Goal: Complete application form

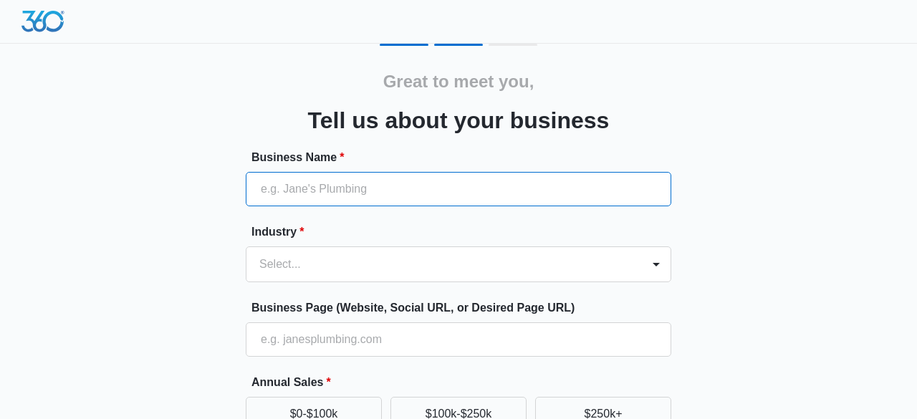
click at [466, 185] on input "Business Name *" at bounding box center [459, 189] width 426 height 34
type input "[PERSON_NAME] one care LLC"
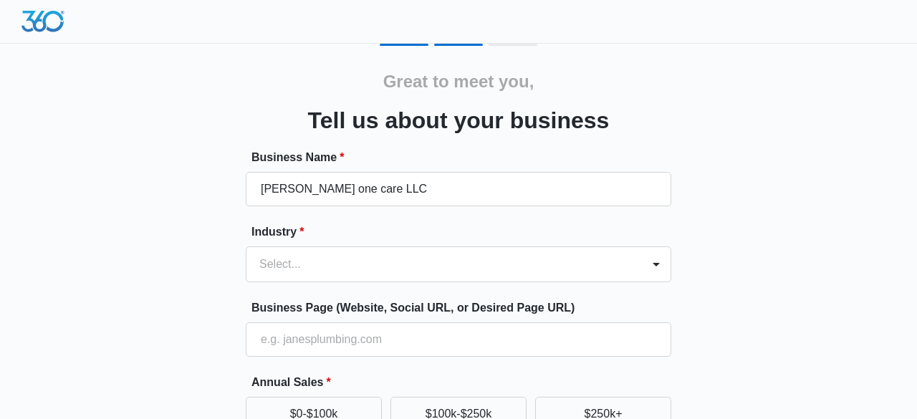
type input "[PHONE_NUMBER]"
click at [408, 268] on form "Business Name * [PERSON_NAME] one care LLC Industry * Select... Business Page (…" at bounding box center [459, 387] width 426 height 476
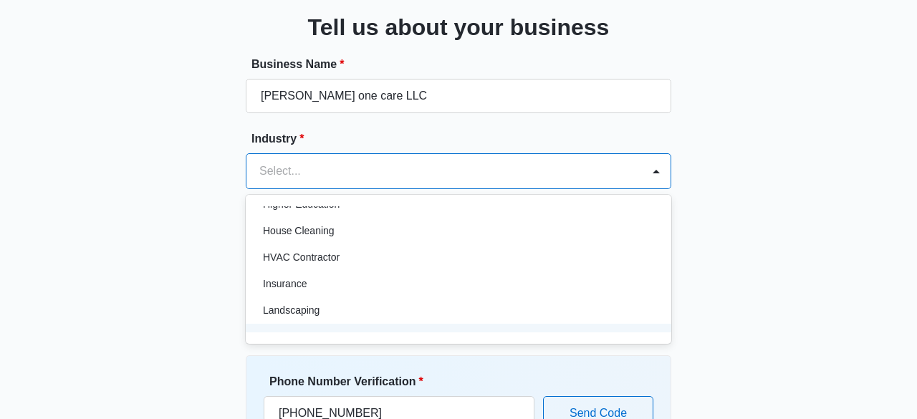
scroll to position [601, 0]
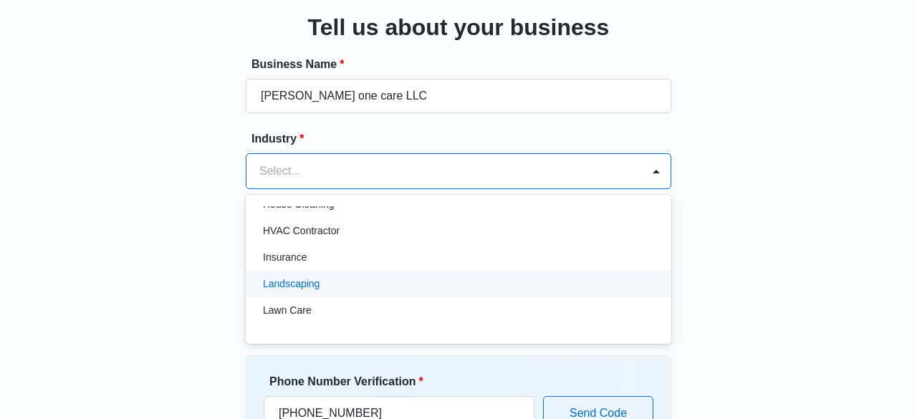
click at [402, 279] on div "Landscaping" at bounding box center [457, 284] width 388 height 15
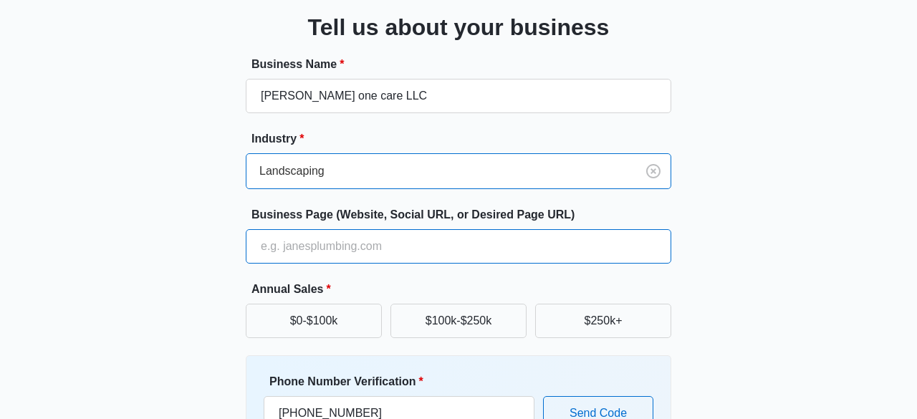
click at [409, 252] on input "Business Page (Website, Social URL, or Desired Page URL)" at bounding box center [459, 246] width 426 height 34
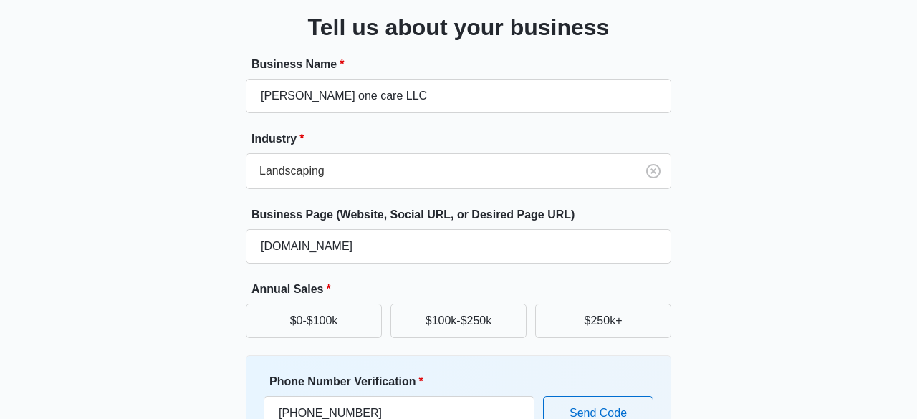
click at [699, 252] on div "Great to meet you, Tell us about your business Business Name * [PERSON_NAME] on…" at bounding box center [459, 241] width 860 height 581
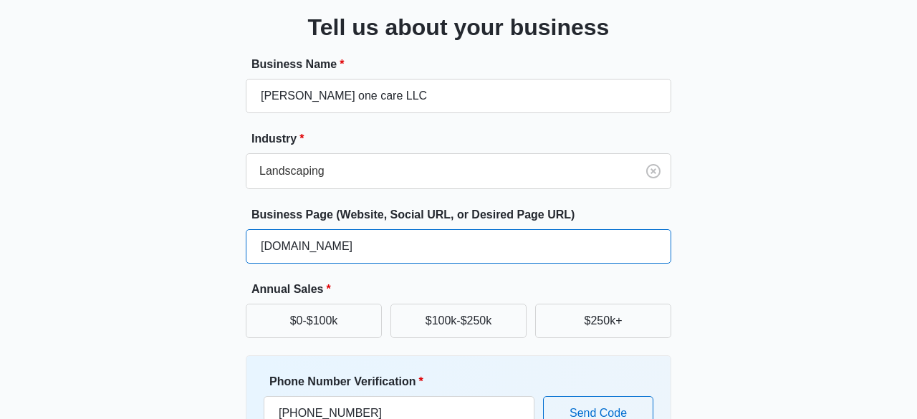
click at [622, 244] on input "[DOMAIN_NAME]" at bounding box center [459, 246] width 426 height 34
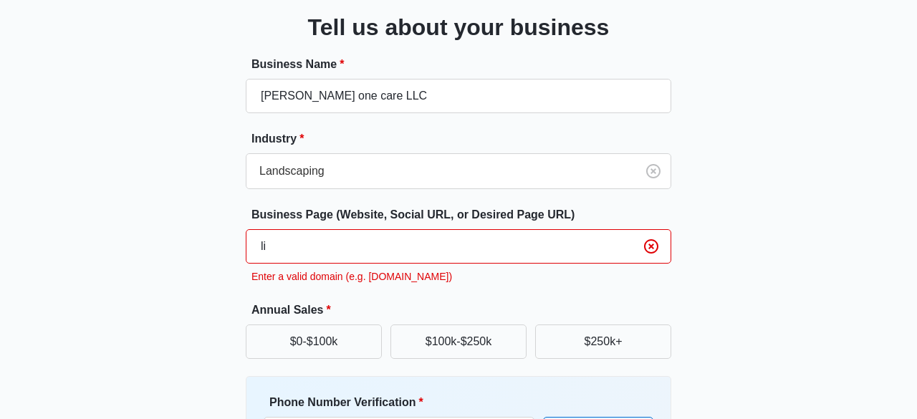
type input "l"
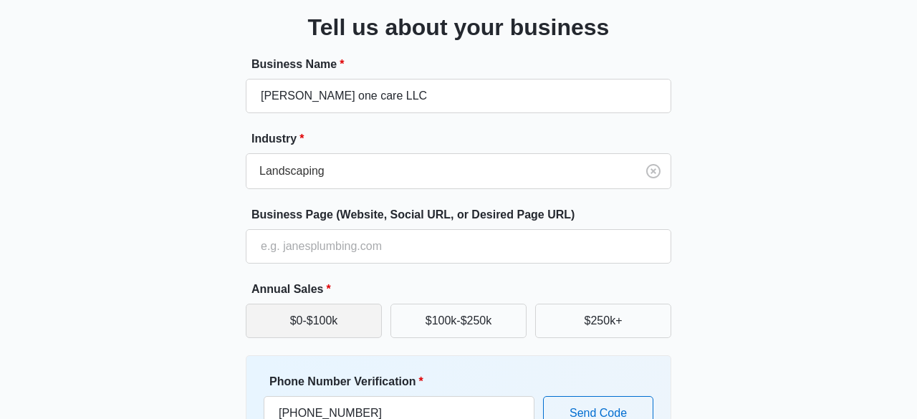
click at [360, 325] on button "$0-$100k" at bounding box center [314, 321] width 136 height 34
click at [144, 348] on div "Great to meet you, Tell us about your business Business Name * [PERSON_NAME] on…" at bounding box center [459, 241] width 860 height 581
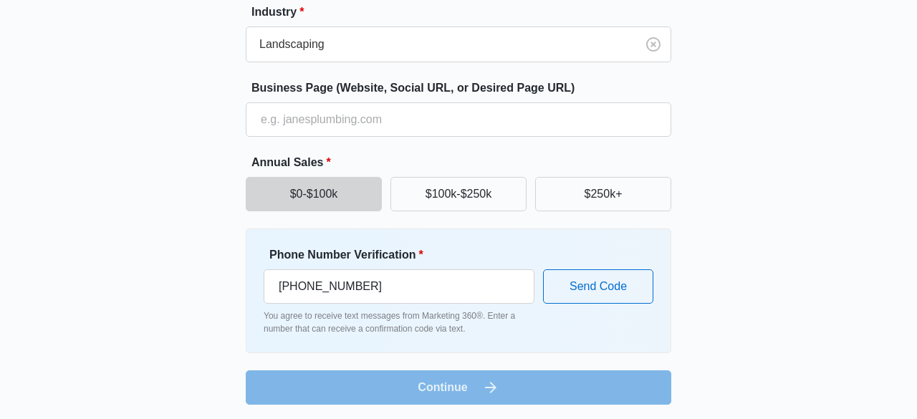
scroll to position [221, 0]
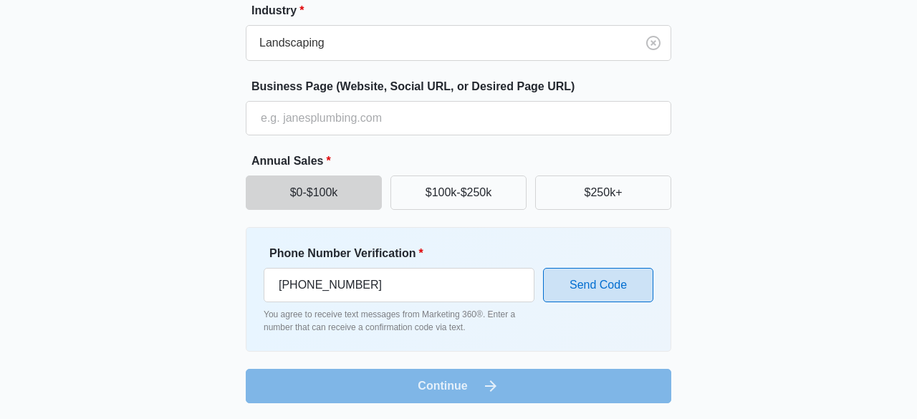
click at [588, 286] on button "Send Code" at bounding box center [598, 285] width 110 height 34
